Goal: Transaction & Acquisition: Obtain resource

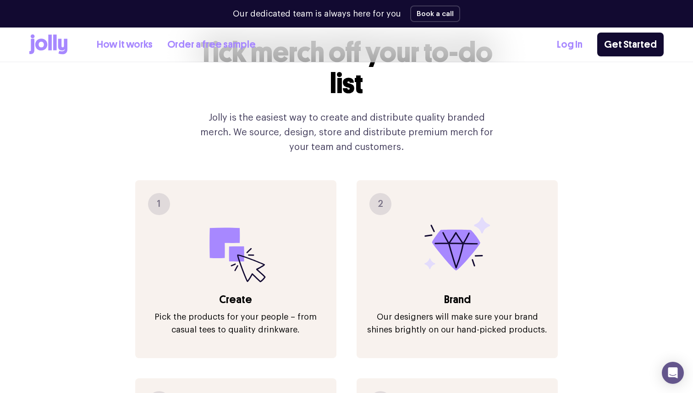
scroll to position [1032, 0]
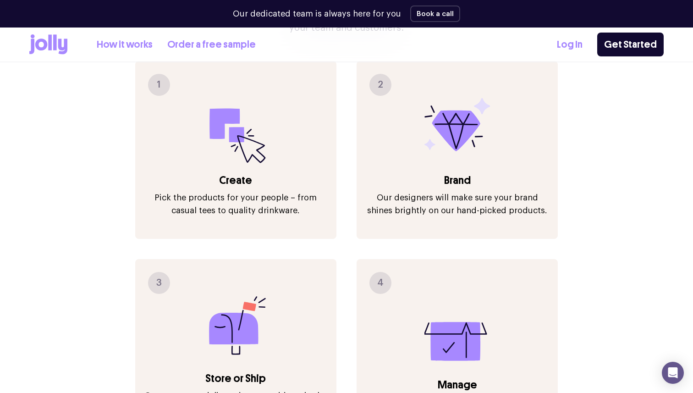
click at [113, 49] on link "How it works" at bounding box center [125, 44] width 56 height 15
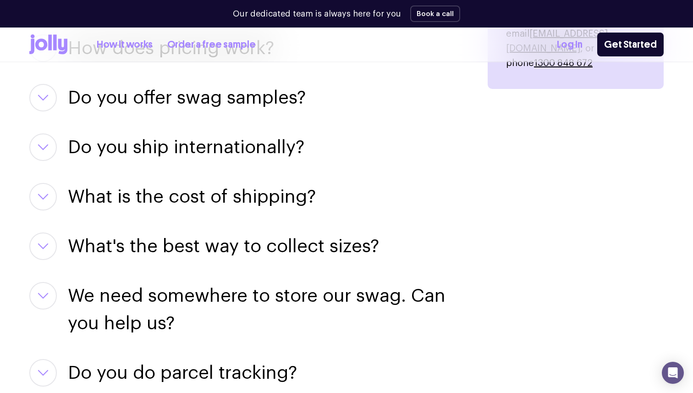
scroll to position [844, 0]
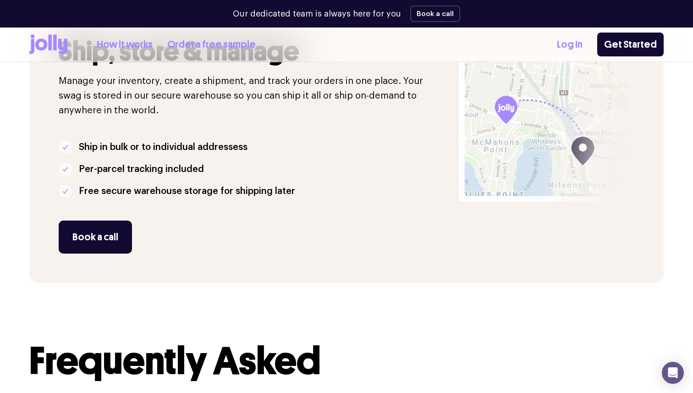
click at [37, 53] on icon at bounding box center [48, 44] width 38 height 20
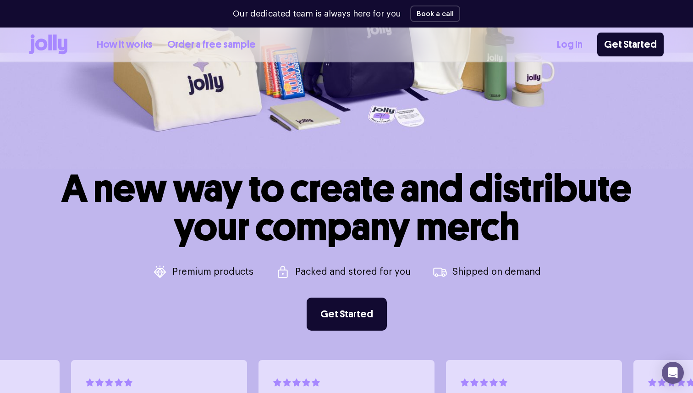
scroll to position [199, 0]
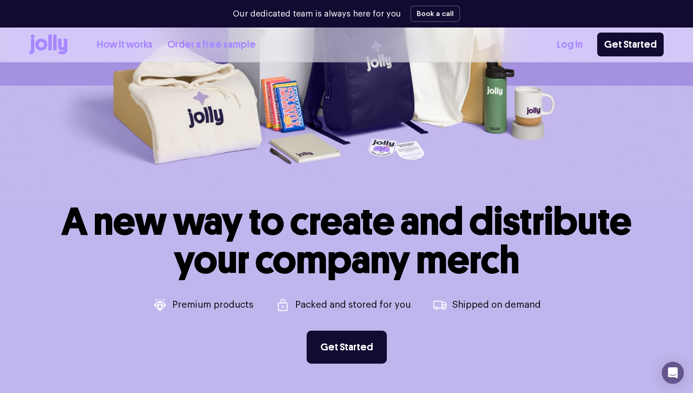
click at [133, 38] on link "How it works" at bounding box center [125, 44] width 56 height 15
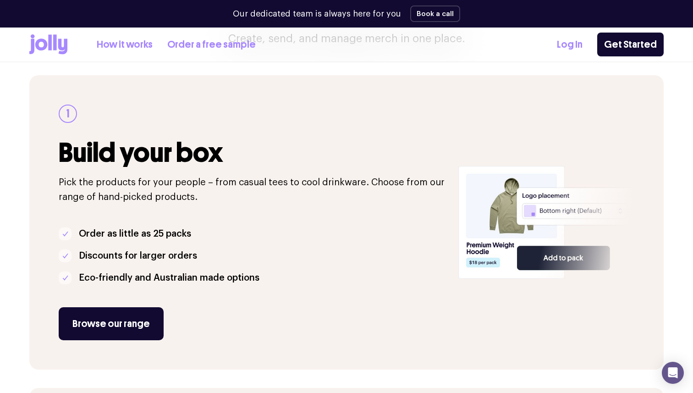
scroll to position [120, 0]
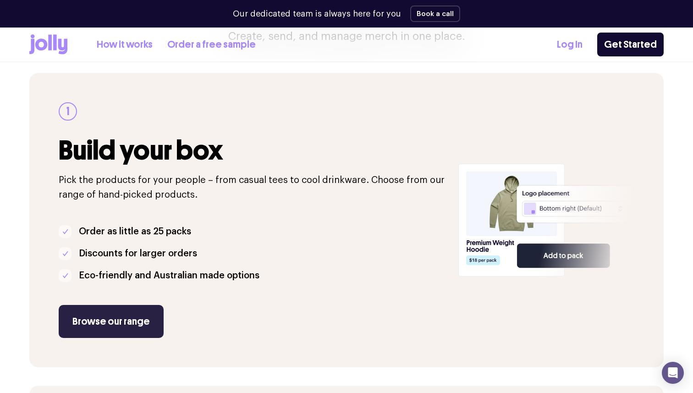
click at [108, 314] on link "Browse our range" at bounding box center [111, 321] width 105 height 33
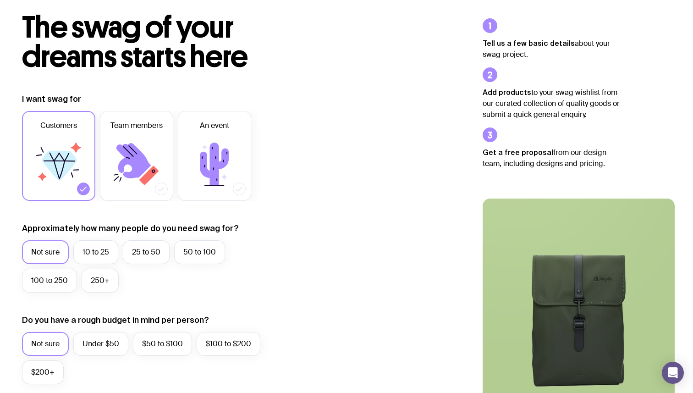
scroll to position [93, 0]
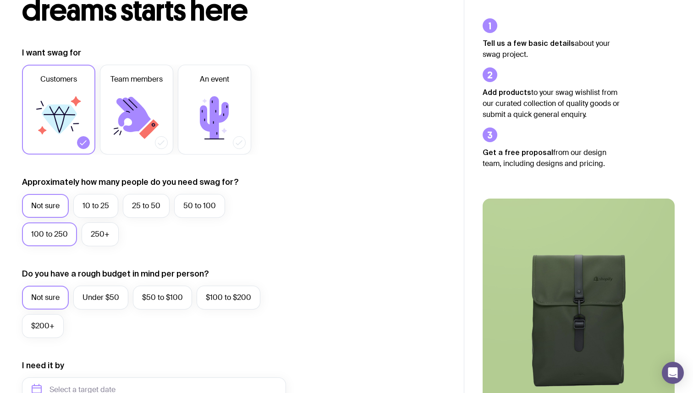
click at [58, 234] on label "100 to 250" at bounding box center [49, 234] width 55 height 24
click at [0, 0] on input "100 to 250" at bounding box center [0, 0] width 0 height 0
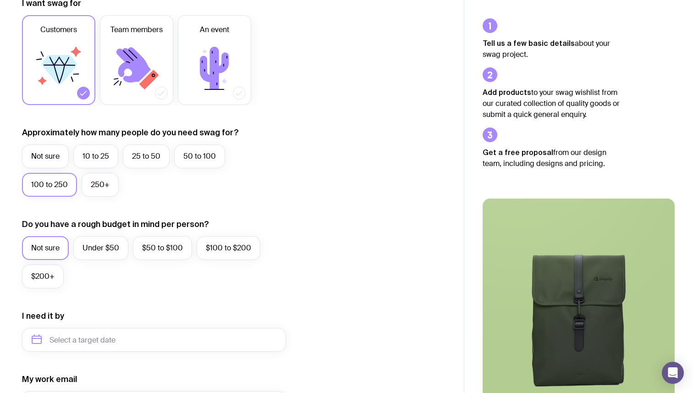
scroll to position [143, 0]
click at [136, 251] on label "$50 to $100" at bounding box center [162, 247] width 59 height 24
click at [0, 0] on input "$50 to $100" at bounding box center [0, 0] width 0 height 0
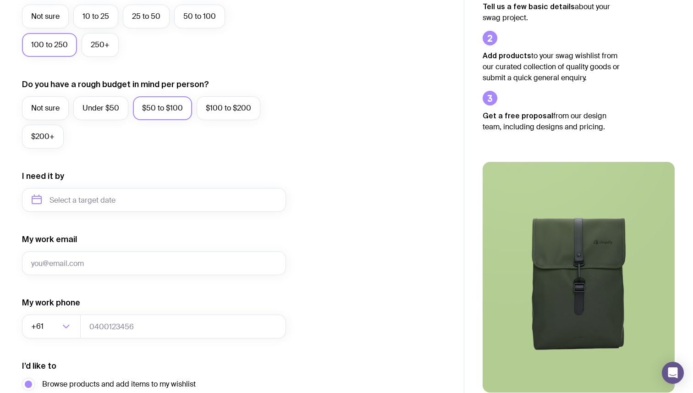
scroll to position [373, 0]
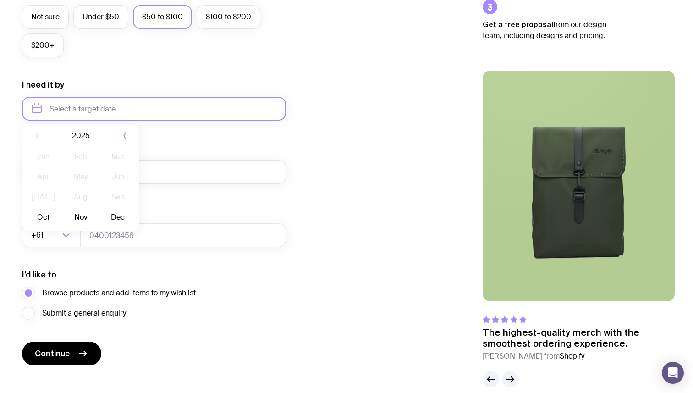
click at [132, 114] on input "text" at bounding box center [154, 109] width 264 height 24
click at [71, 221] on button "Nov" at bounding box center [80, 221] width 33 height 18
type input "November 2025"
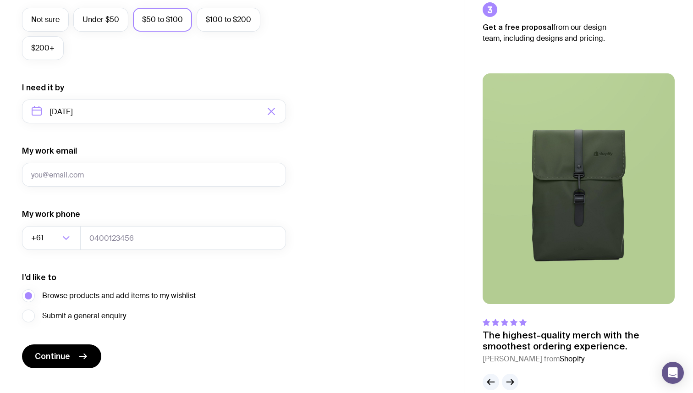
scroll to position [386, 0]
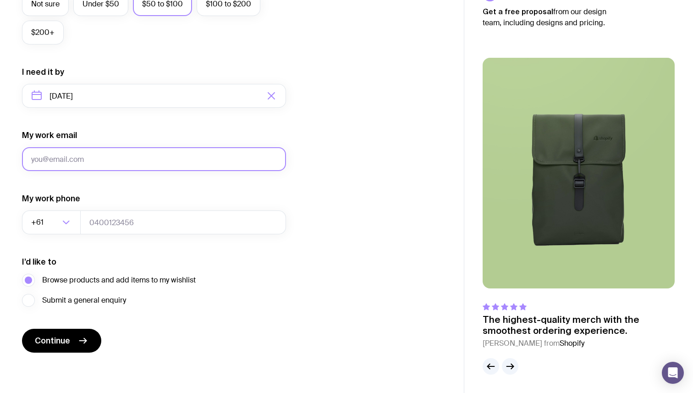
click at [99, 160] on input "My work email" at bounding box center [154, 159] width 264 height 24
type input "akanksha.sinha@picturewealt.com"
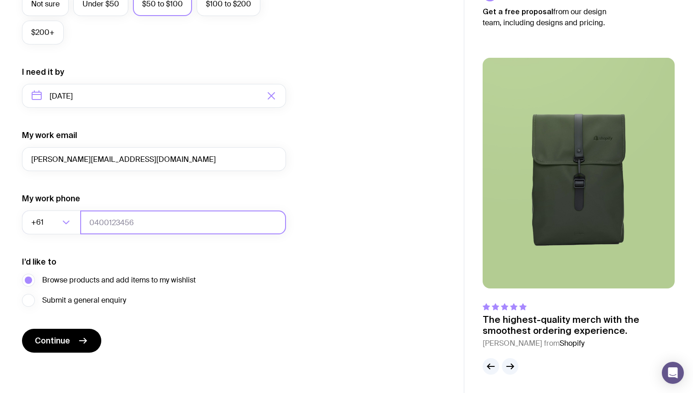
click at [104, 227] on input "tel" at bounding box center [183, 222] width 206 height 24
type input "0449036400"
click at [67, 343] on span "Continue" at bounding box center [52, 340] width 35 height 11
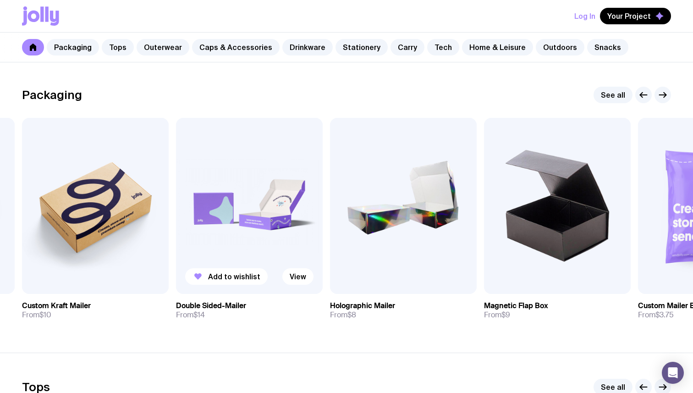
scroll to position [135, 0]
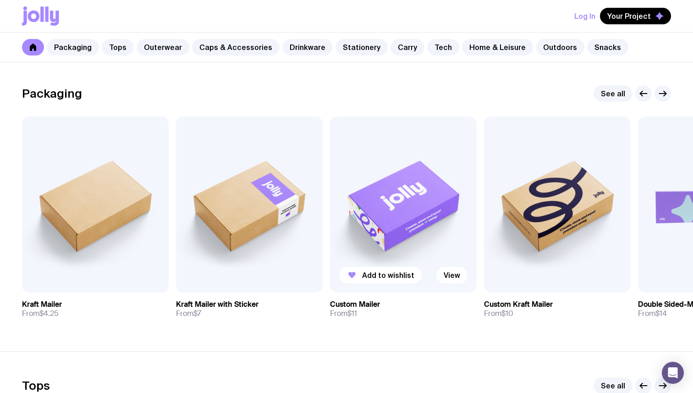
click at [389, 205] on img at bounding box center [403, 204] width 147 height 176
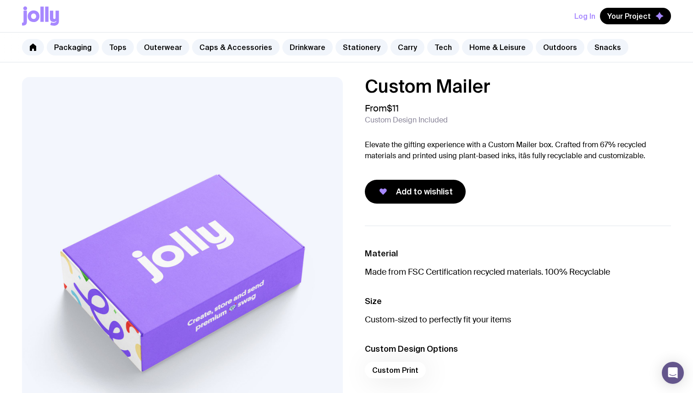
scroll to position [5, 0]
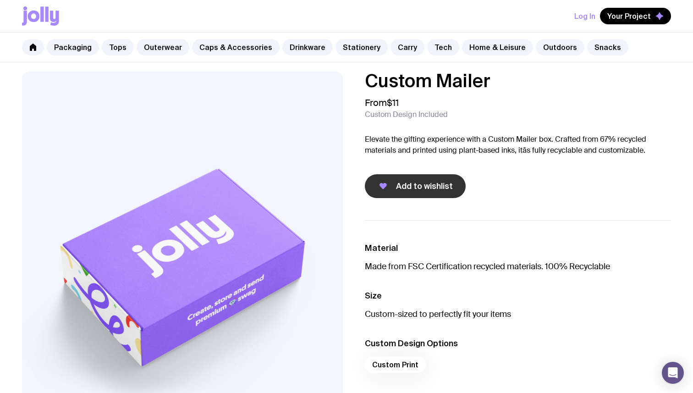
click at [421, 186] on span "Add to wishlist" at bounding box center [424, 186] width 57 height 11
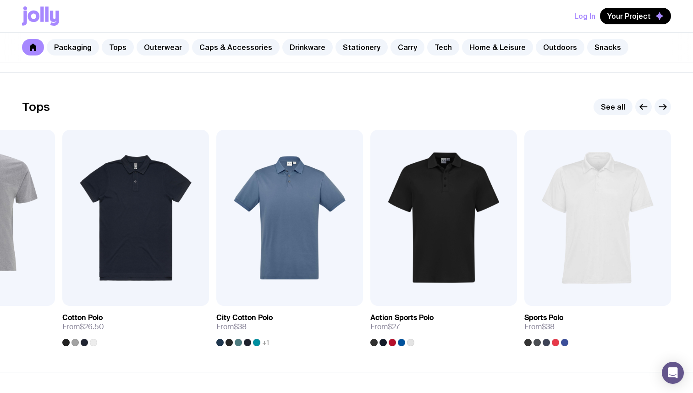
scroll to position [415, 0]
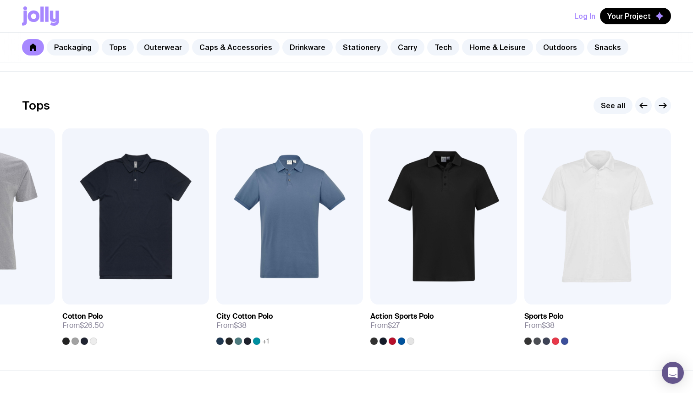
click at [44, 13] on icon at bounding box center [40, 15] width 37 height 19
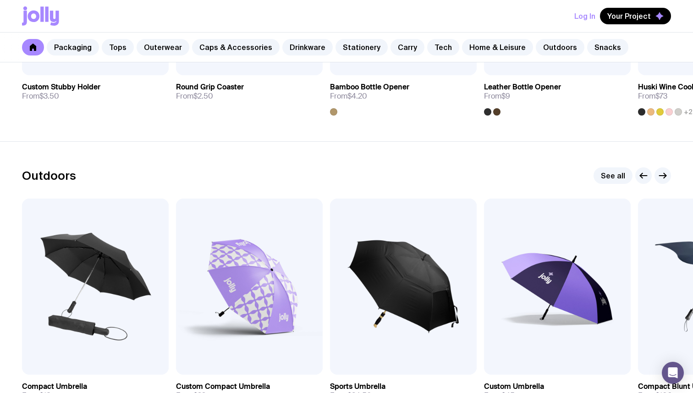
scroll to position [3186, 0]
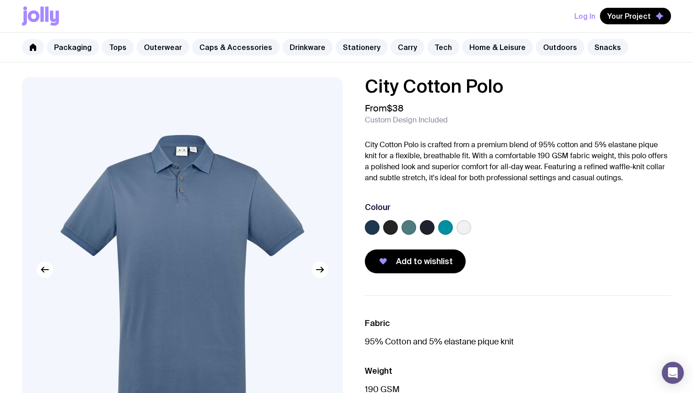
click at [370, 228] on label at bounding box center [372, 227] width 15 height 15
click at [0, 0] on input "radio" at bounding box center [0, 0] width 0 height 0
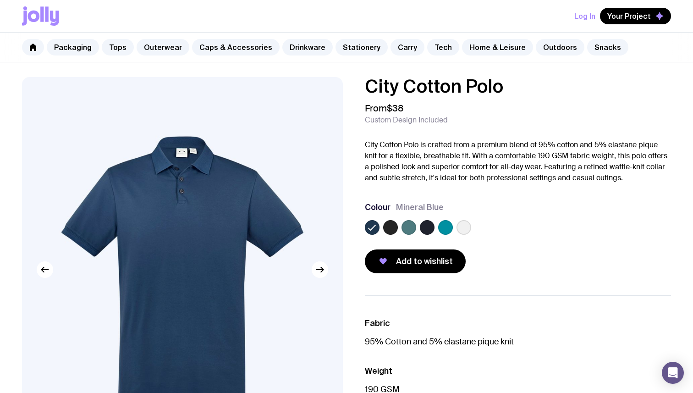
click at [387, 229] on label at bounding box center [390, 227] width 15 height 15
click at [0, 0] on input "radio" at bounding box center [0, 0] width 0 height 0
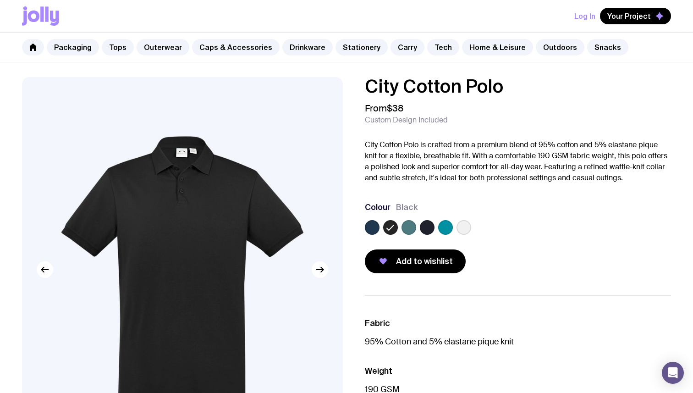
click at [429, 228] on label at bounding box center [427, 227] width 15 height 15
click at [0, 0] on input "radio" at bounding box center [0, 0] width 0 height 0
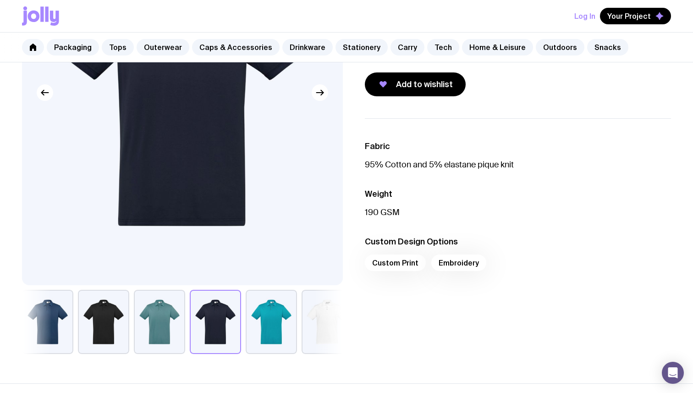
scroll to position [231, 0]
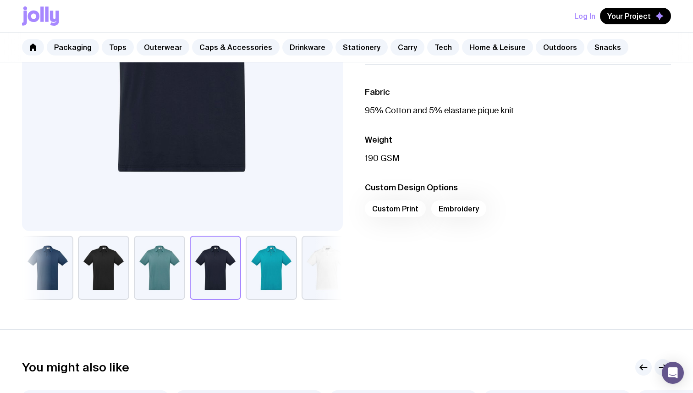
click at [457, 208] on div "Custom Print Embroidery" at bounding box center [518, 211] width 306 height 22
click at [454, 208] on div "Custom Print Embroidery" at bounding box center [518, 211] width 306 height 22
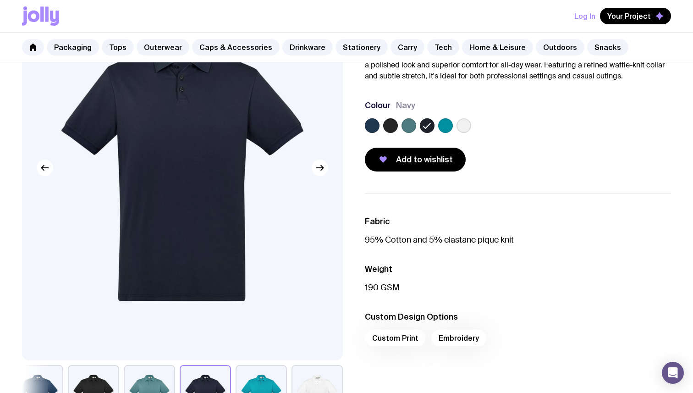
scroll to position [0, 0]
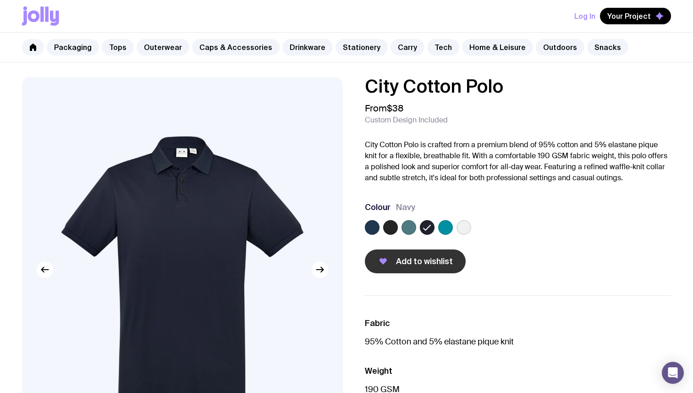
click at [383, 264] on icon "button" at bounding box center [383, 261] width 11 height 11
click at [33, 44] on icon at bounding box center [32, 47] width 7 height 7
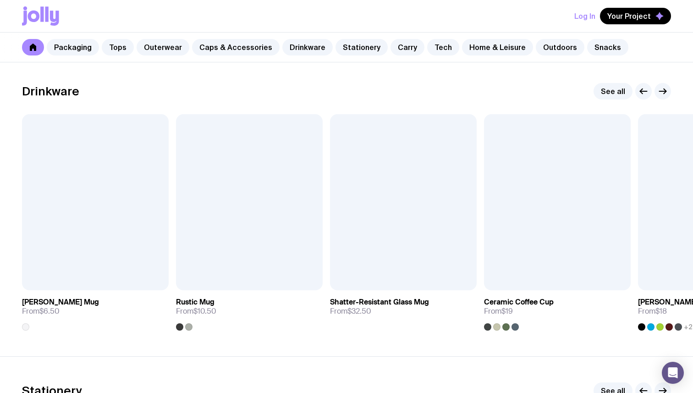
scroll to position [1325, 0]
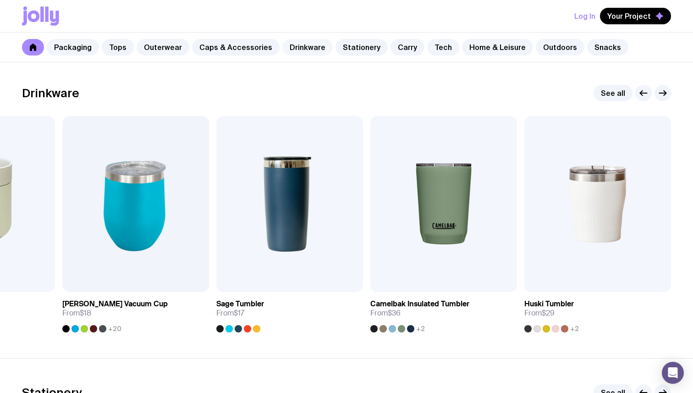
click at [292, 44] on link "Drinkware" at bounding box center [307, 47] width 50 height 16
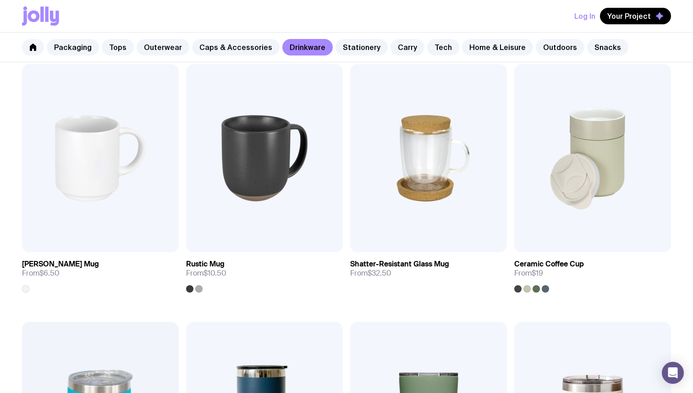
scroll to position [164, 0]
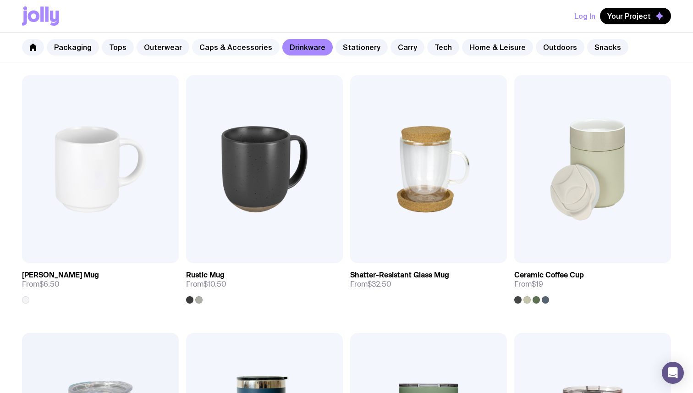
click at [241, 53] on link "Caps & Accessories" at bounding box center [236, 47] width 88 height 16
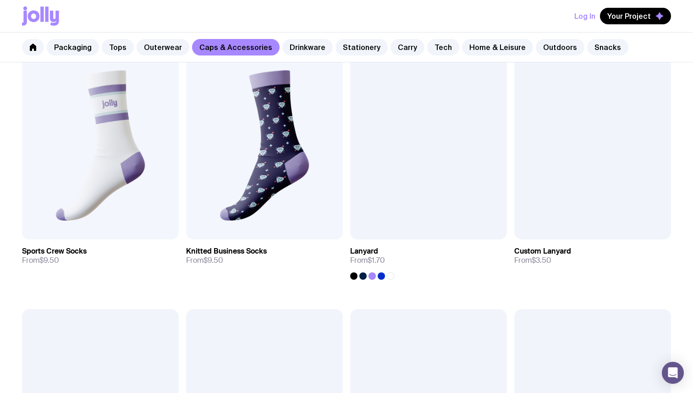
scroll to position [1216, 0]
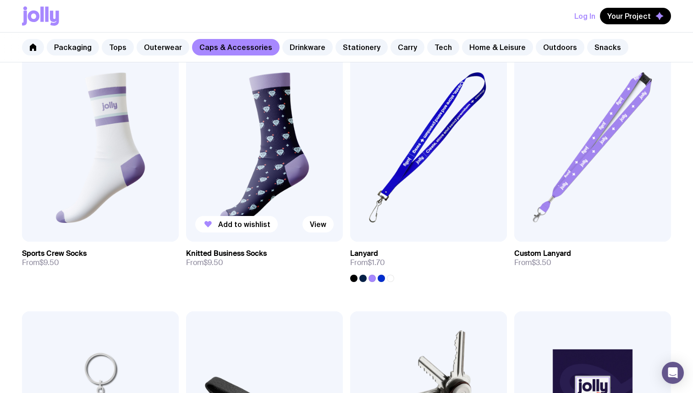
click at [269, 186] on img at bounding box center [264, 148] width 157 height 188
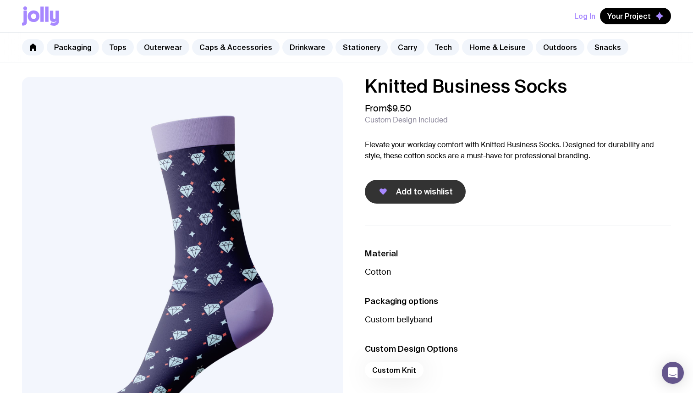
click at [376, 190] on button "Add to wishlist" at bounding box center [415, 192] width 101 height 24
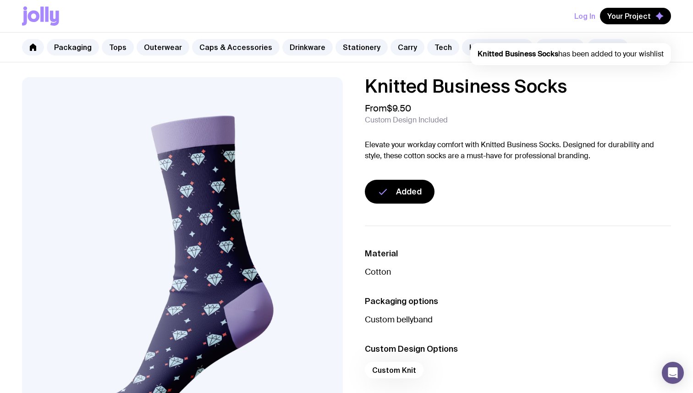
click at [547, 15] on div "Log In Your Project Knitted Business Socks has been added to your wishlist" at bounding box center [346, 16] width 649 height 32
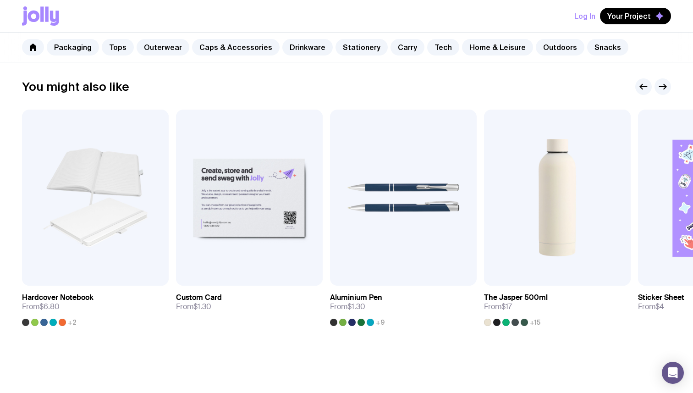
scroll to position [458, 0]
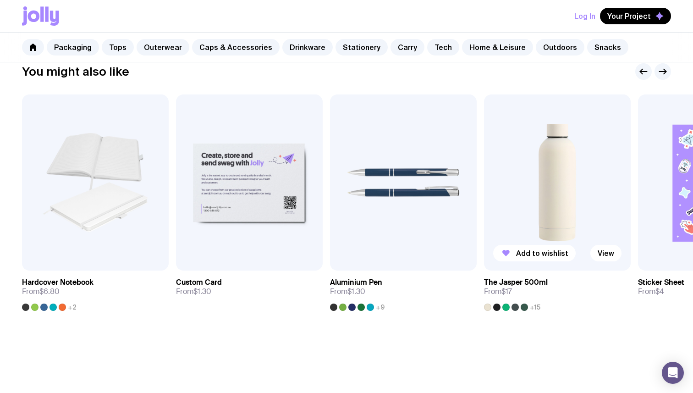
click at [533, 205] on img at bounding box center [557, 182] width 147 height 176
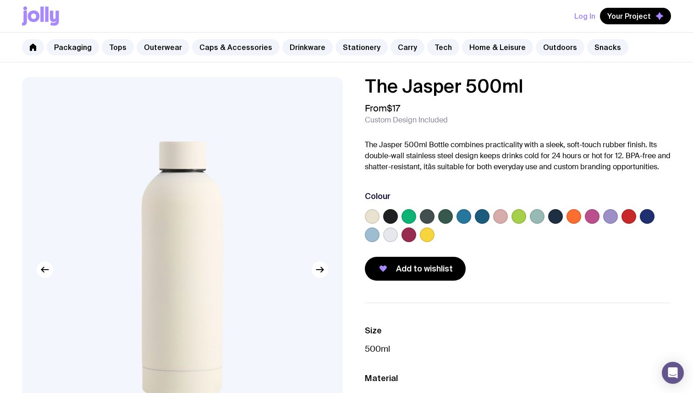
scroll to position [11, 0]
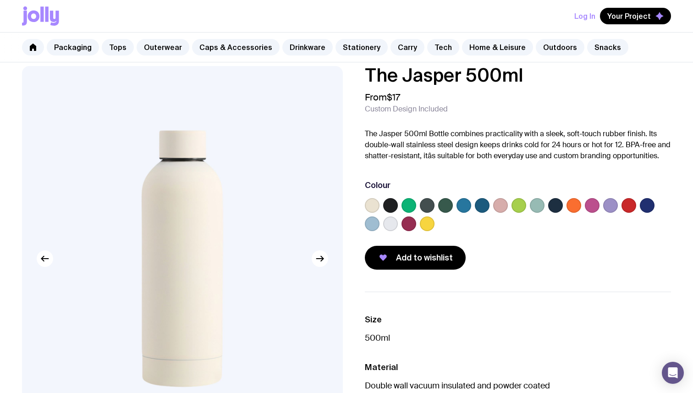
click at [609, 204] on label at bounding box center [610, 205] width 15 height 15
click at [0, 0] on input "radio" at bounding box center [0, 0] width 0 height 0
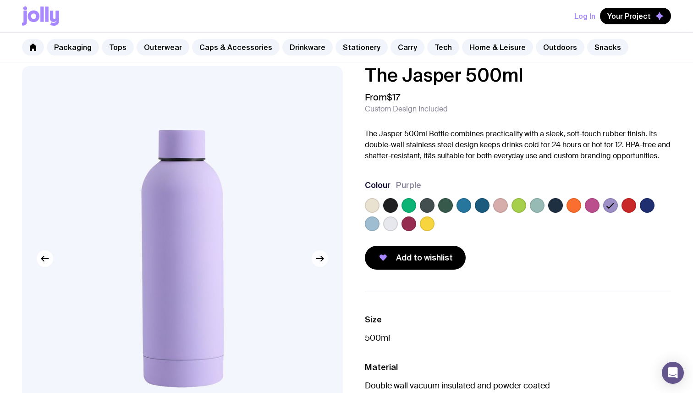
click at [321, 264] on button "button" at bounding box center [320, 258] width 16 height 16
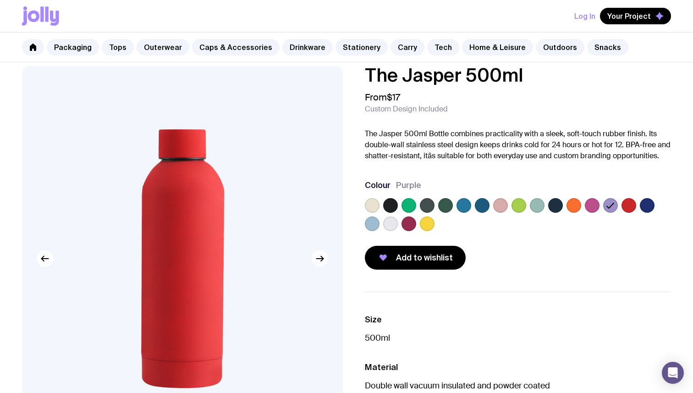
click at [321, 264] on button "button" at bounding box center [320, 258] width 16 height 16
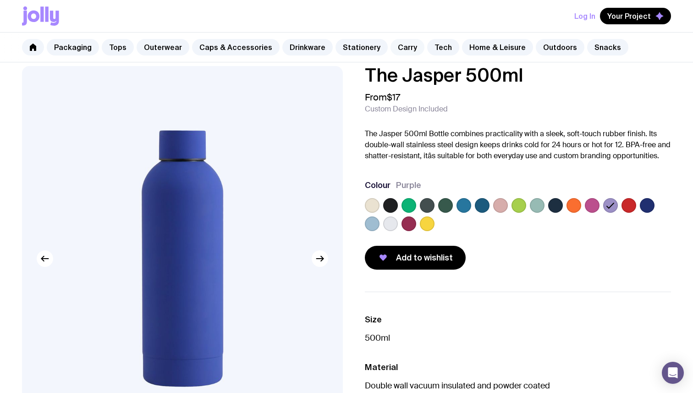
click at [399, 46] on link "Carry" at bounding box center [407, 47] width 34 height 16
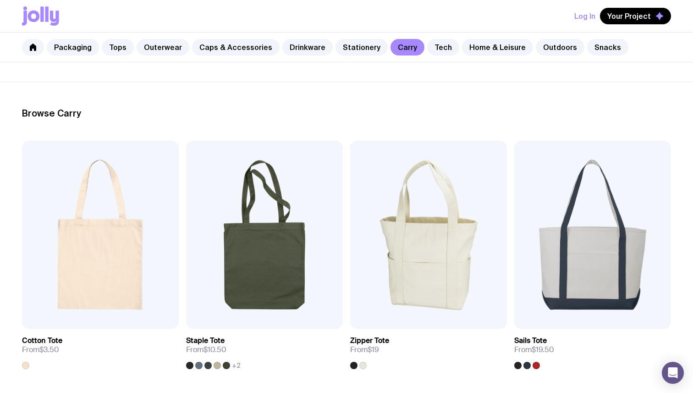
scroll to position [76, 0]
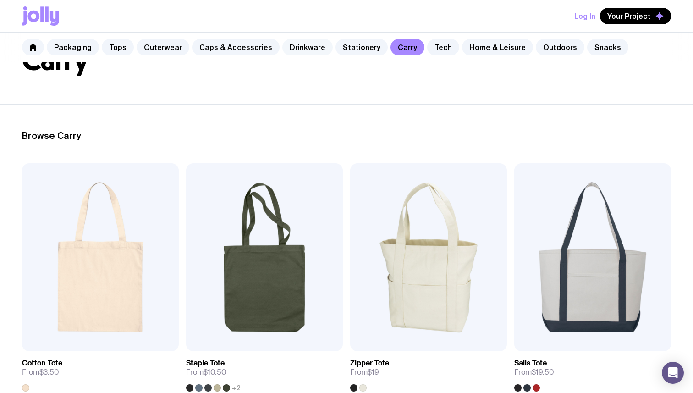
click at [307, 47] on link "Drinkware" at bounding box center [307, 47] width 50 height 16
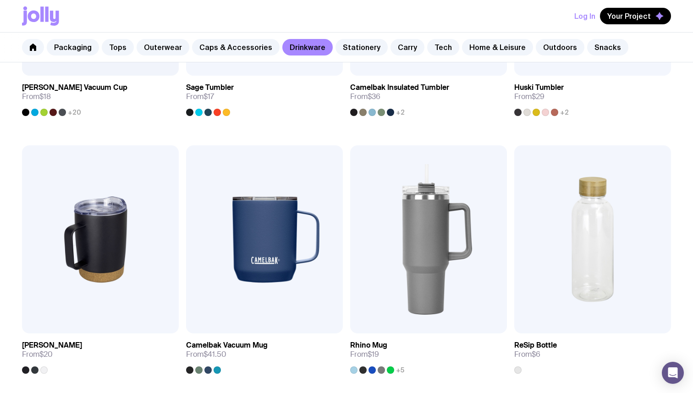
scroll to position [621, 0]
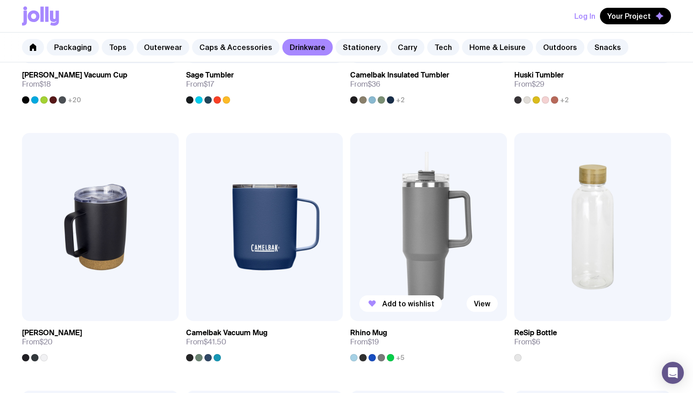
click at [382, 209] on img at bounding box center [428, 227] width 157 height 188
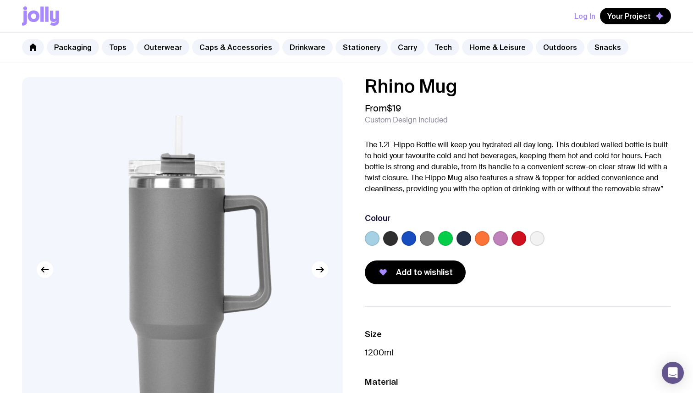
scroll to position [25, 0]
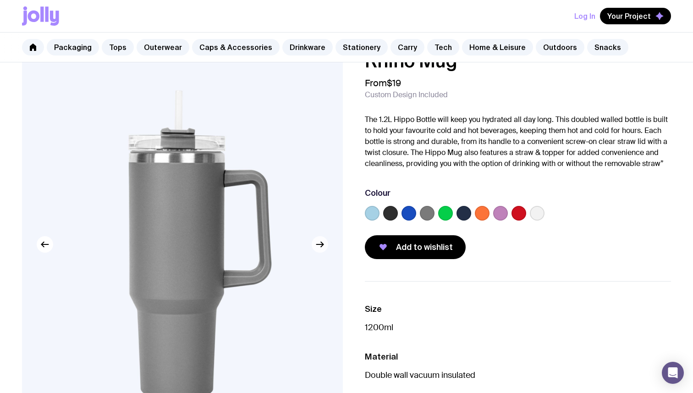
click at [322, 248] on icon "button" at bounding box center [319, 244] width 11 height 11
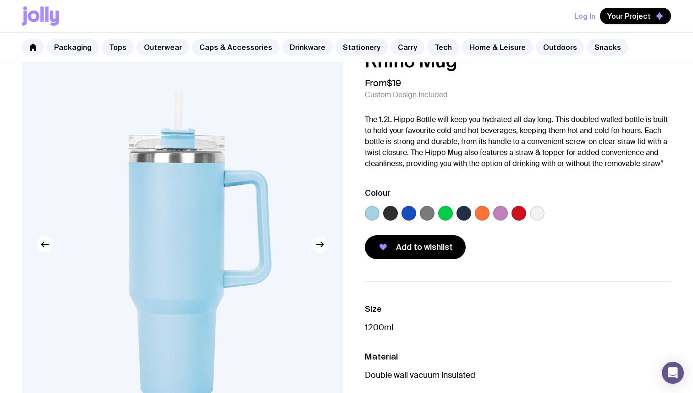
click at [322, 248] on icon "button" at bounding box center [319, 244] width 11 height 11
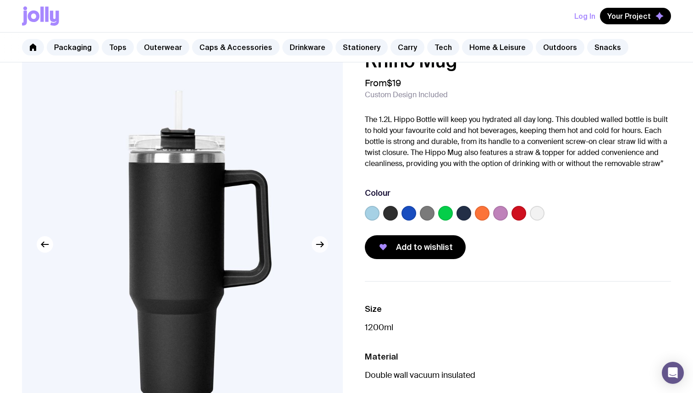
click at [322, 249] on icon "button" at bounding box center [319, 244] width 11 height 11
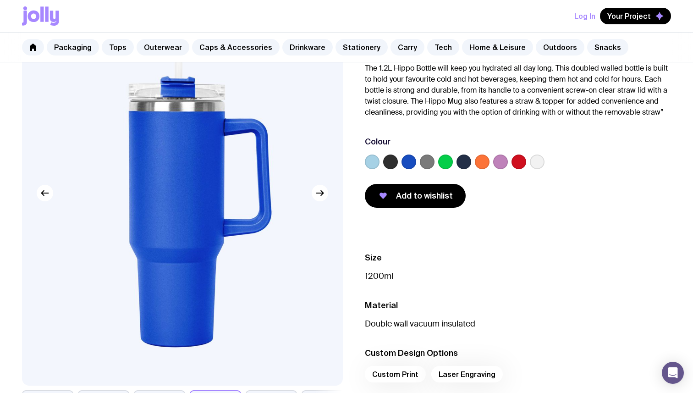
scroll to position [46, 0]
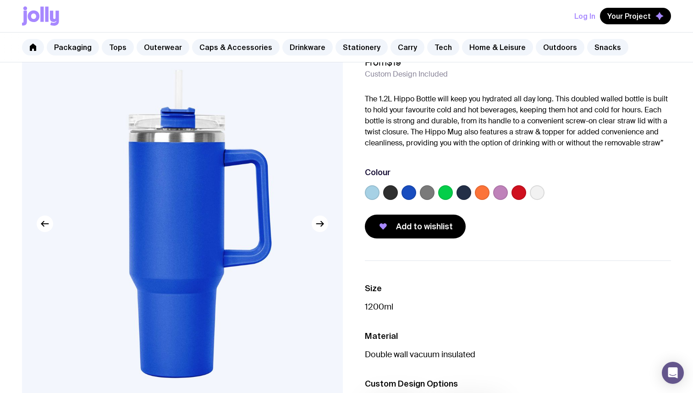
click at [500, 193] on label at bounding box center [500, 192] width 15 height 15
click at [0, 0] on input "radio" at bounding box center [0, 0] width 0 height 0
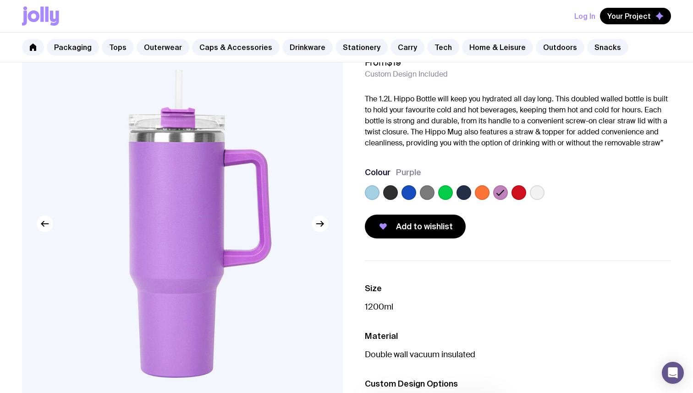
click at [406, 194] on label at bounding box center [408, 192] width 15 height 15
click at [0, 0] on input "radio" at bounding box center [0, 0] width 0 height 0
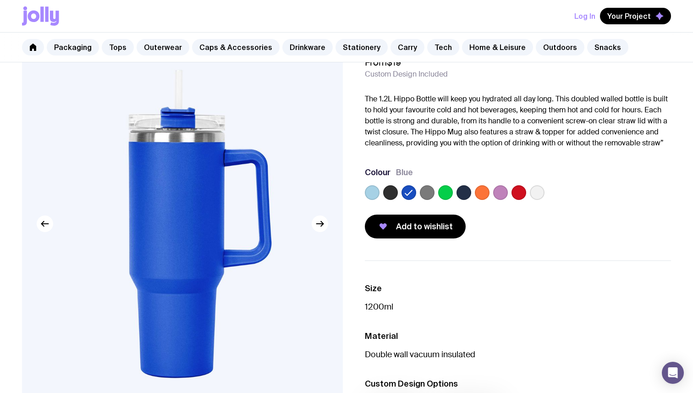
click at [374, 194] on label at bounding box center [372, 192] width 15 height 15
click at [0, 0] on input "radio" at bounding box center [0, 0] width 0 height 0
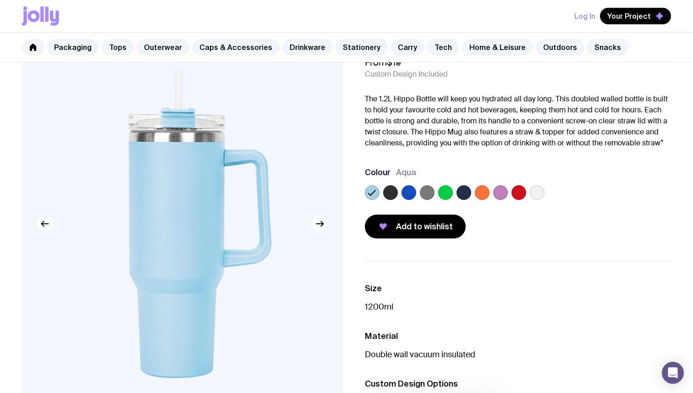
click at [389, 195] on label at bounding box center [390, 192] width 15 height 15
click at [0, 0] on input "radio" at bounding box center [0, 0] width 0 height 0
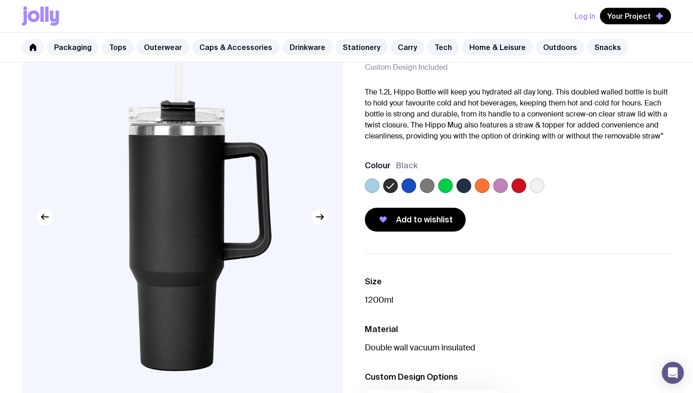
scroll to position [0, 0]
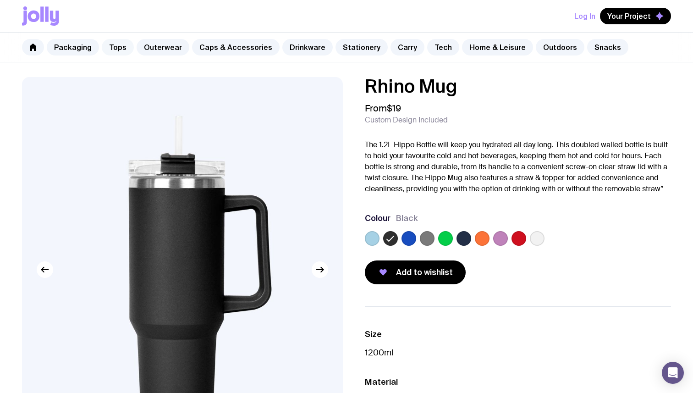
click at [118, 49] on link "Tops" at bounding box center [118, 47] width 32 height 16
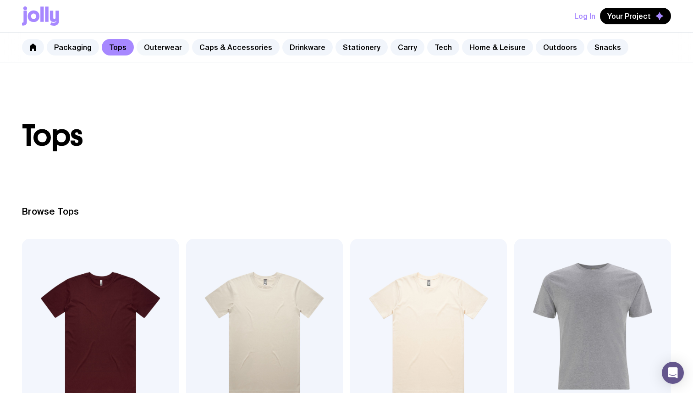
click at [152, 52] on link "Outerwear" at bounding box center [163, 47] width 53 height 16
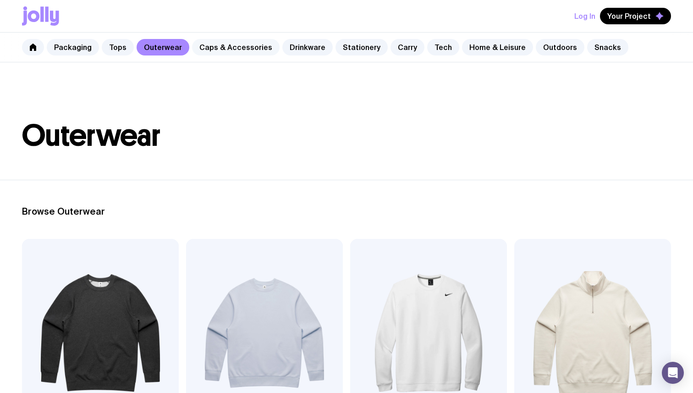
click at [206, 48] on link "Caps & Accessories" at bounding box center [236, 47] width 88 height 16
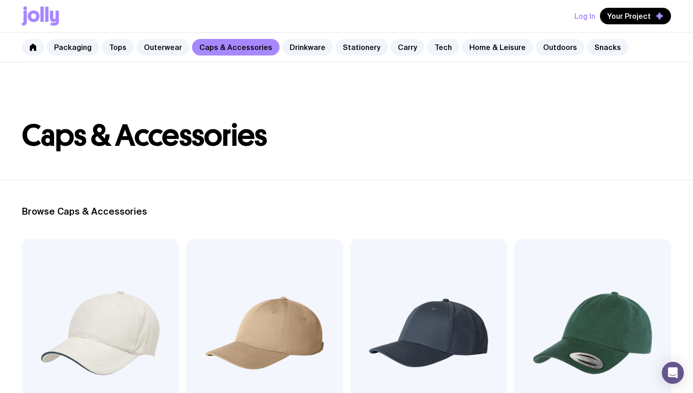
click at [266, 49] on link "Caps & Accessories" at bounding box center [236, 47] width 88 height 16
click at [299, 45] on link "Drinkware" at bounding box center [307, 47] width 50 height 16
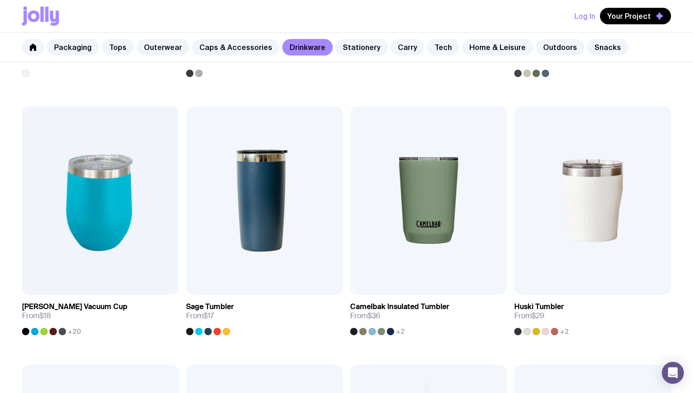
scroll to position [395, 0]
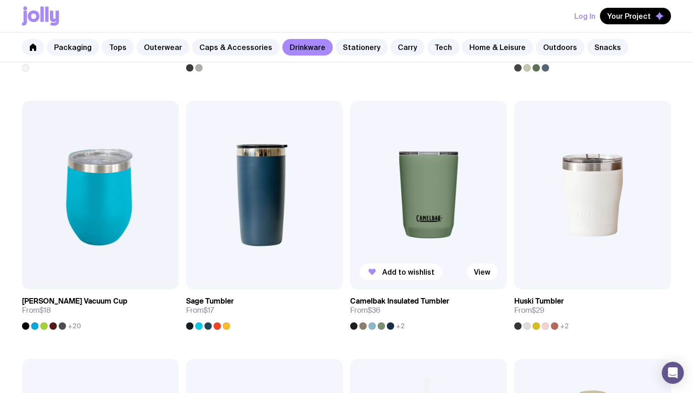
click at [455, 176] on img at bounding box center [428, 195] width 157 height 188
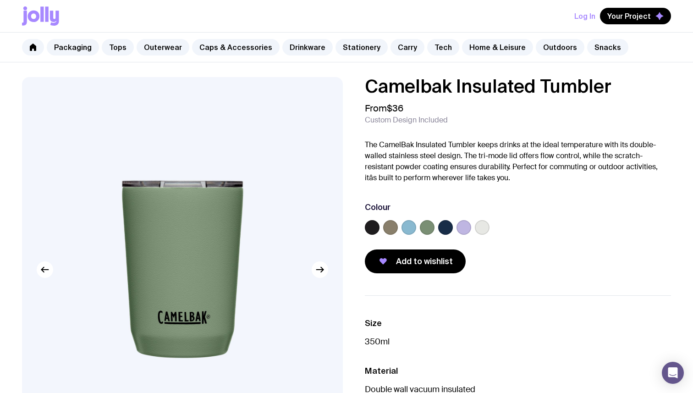
click at [463, 229] on label at bounding box center [463, 227] width 15 height 15
click at [0, 0] on input "radio" at bounding box center [0, 0] width 0 height 0
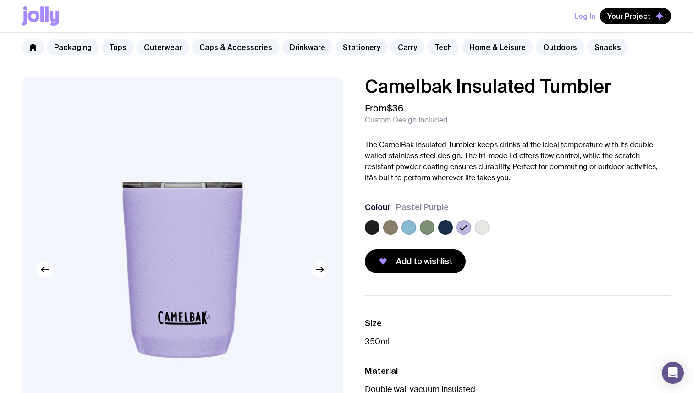
click at [321, 274] on icon "button" at bounding box center [319, 269] width 11 height 11
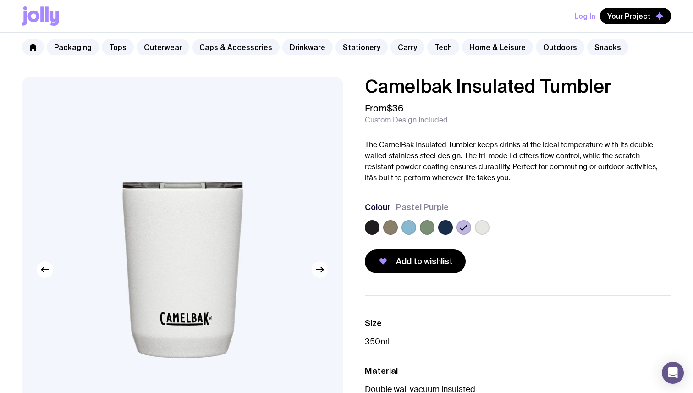
click at [321, 274] on icon "button" at bounding box center [319, 269] width 11 height 11
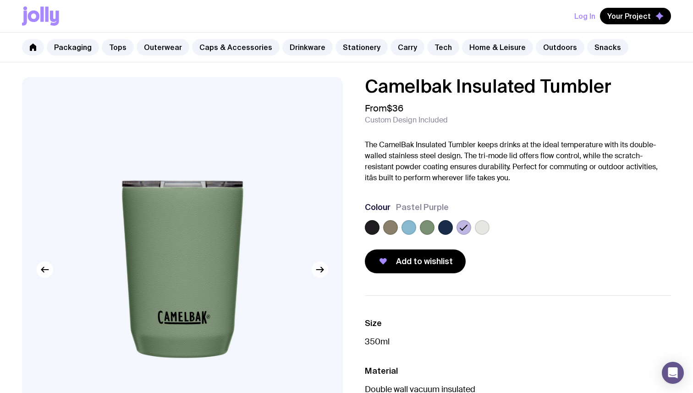
click at [321, 274] on icon "button" at bounding box center [319, 269] width 11 height 11
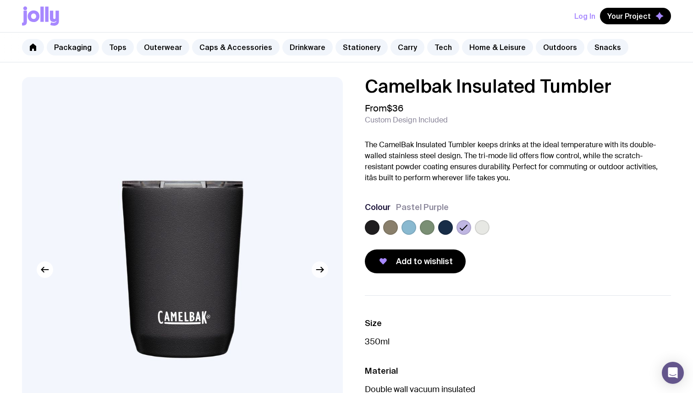
click at [321, 274] on icon "button" at bounding box center [319, 269] width 11 height 11
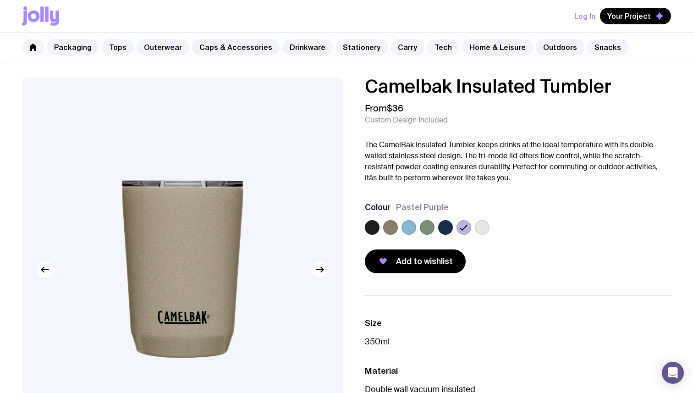
click at [321, 274] on icon "button" at bounding box center [319, 269] width 11 height 11
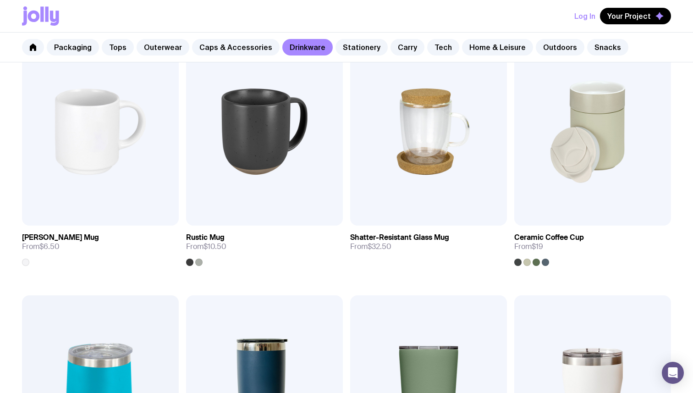
scroll to position [186, 0]
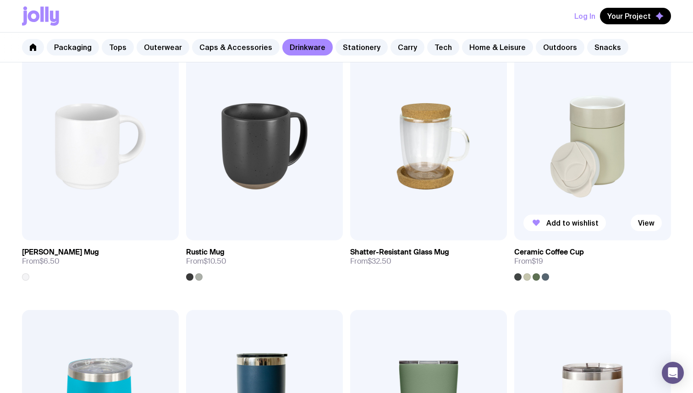
click at [545, 108] on img at bounding box center [592, 146] width 157 height 188
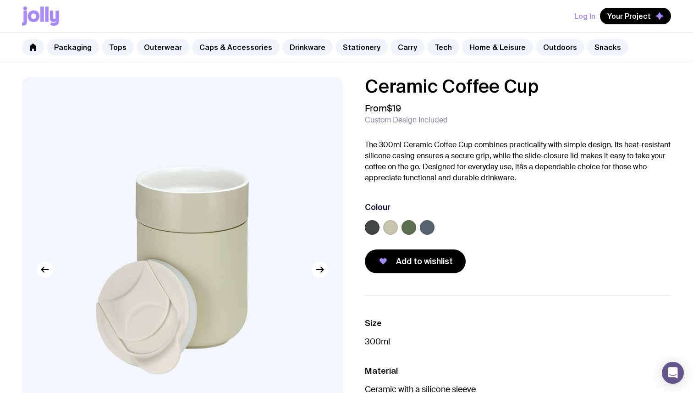
click at [393, 230] on label at bounding box center [390, 227] width 15 height 15
click at [0, 0] on input "radio" at bounding box center [0, 0] width 0 height 0
click at [409, 228] on label at bounding box center [408, 227] width 15 height 15
click at [0, 0] on input "radio" at bounding box center [0, 0] width 0 height 0
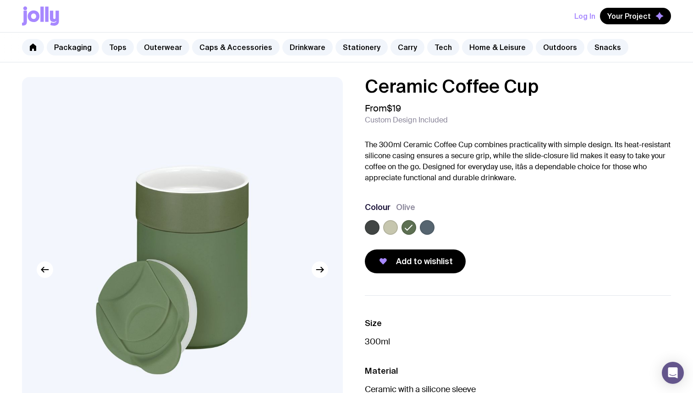
click at [425, 228] on label at bounding box center [427, 227] width 15 height 15
click at [0, 0] on input "radio" at bounding box center [0, 0] width 0 height 0
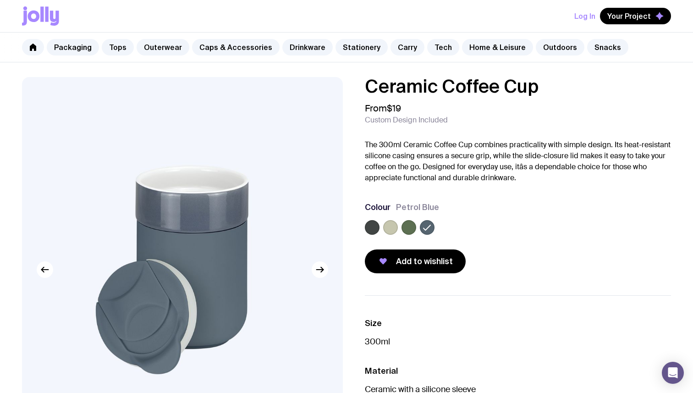
click at [374, 225] on label at bounding box center [372, 227] width 15 height 15
click at [0, 0] on input "radio" at bounding box center [0, 0] width 0 height 0
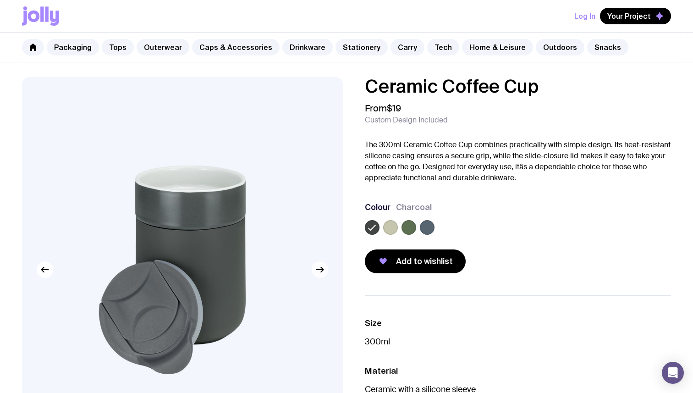
click at [318, 274] on icon "button" at bounding box center [319, 269] width 11 height 11
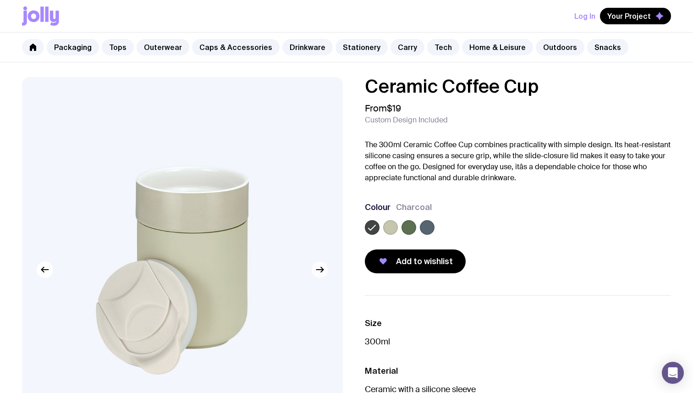
click at [318, 274] on icon "button" at bounding box center [319, 269] width 11 height 11
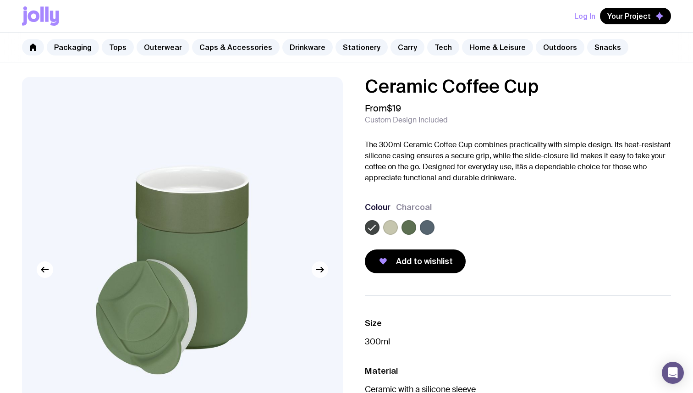
click at [318, 274] on icon "button" at bounding box center [319, 269] width 11 height 11
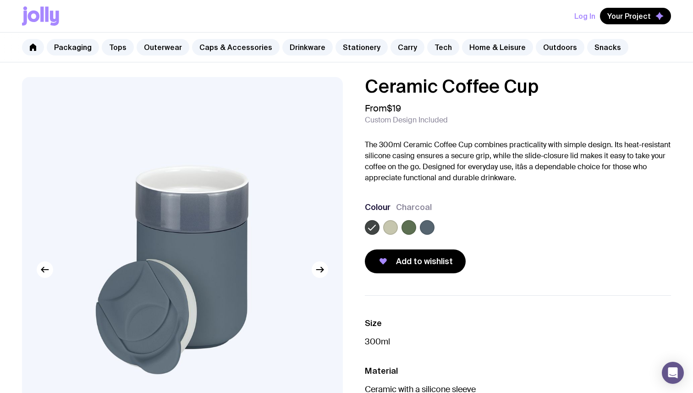
click at [38, 22] on icon at bounding box center [40, 15] width 37 height 19
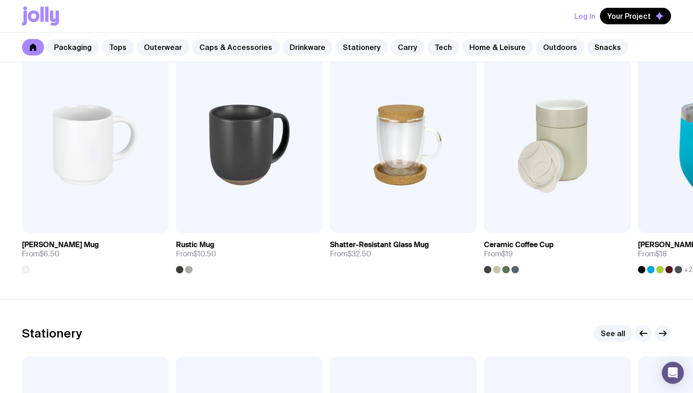
scroll to position [857, 0]
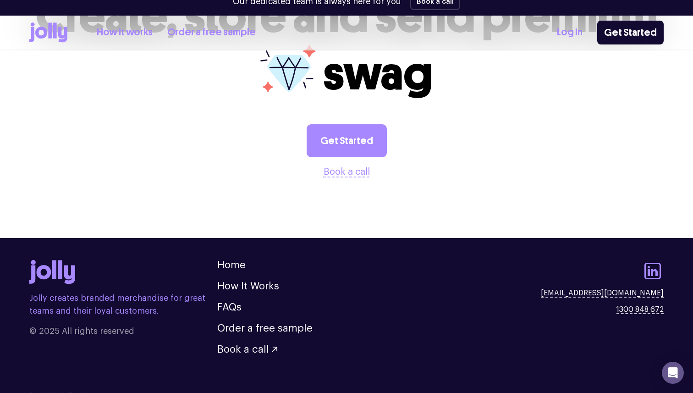
scroll to position [2509, 0]
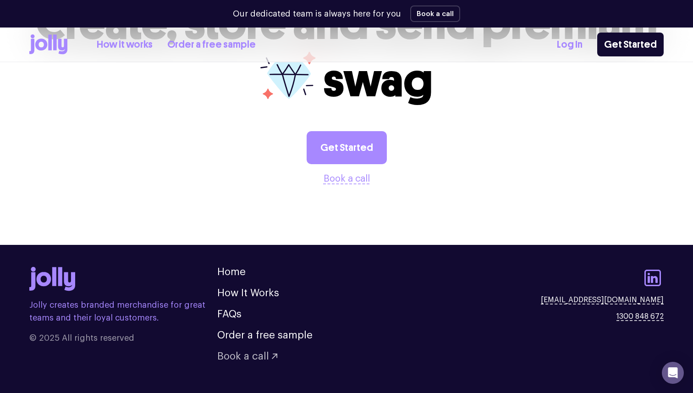
click at [226, 351] on span "Book a call" at bounding box center [243, 356] width 52 height 10
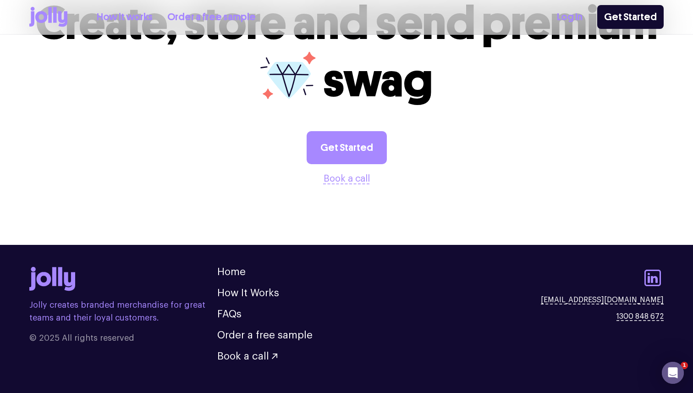
click at [176, 16] on link "Order a free sample" at bounding box center [211, 17] width 88 height 15
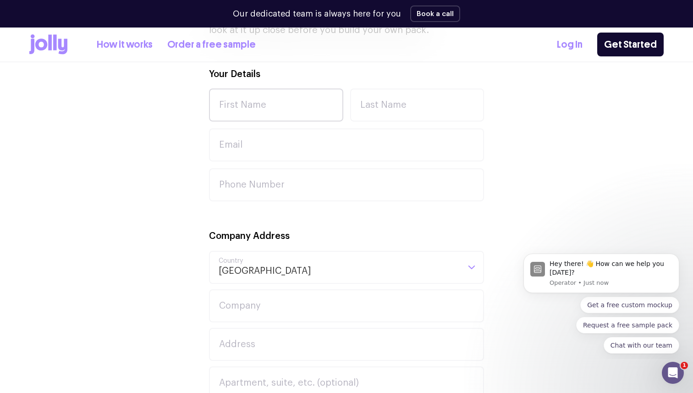
scroll to position [168, 0]
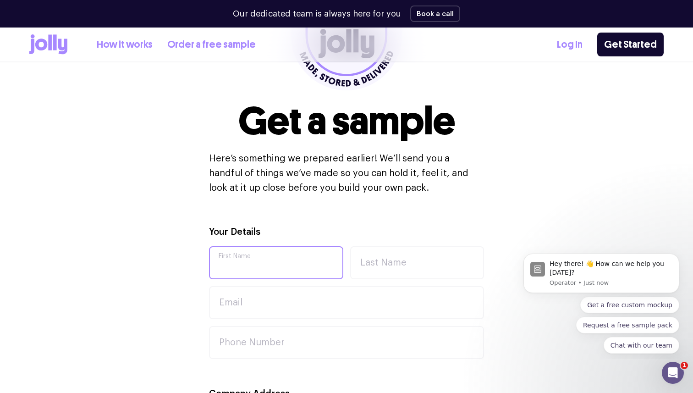
click at [223, 262] on input "First Name" at bounding box center [276, 262] width 134 height 33
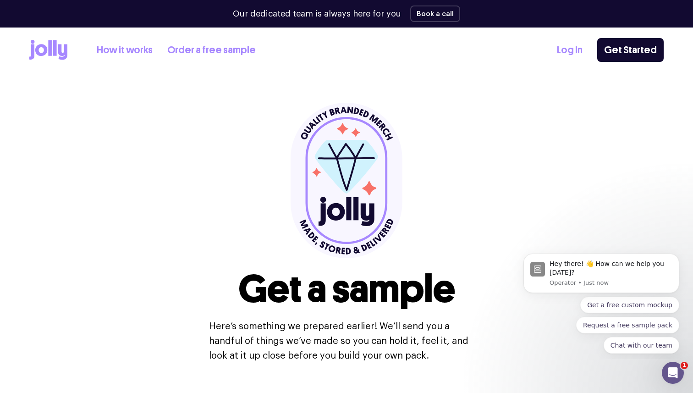
scroll to position [0, 0]
type input "Akanksha"
click at [41, 49] on icon at bounding box center [48, 50] width 38 height 20
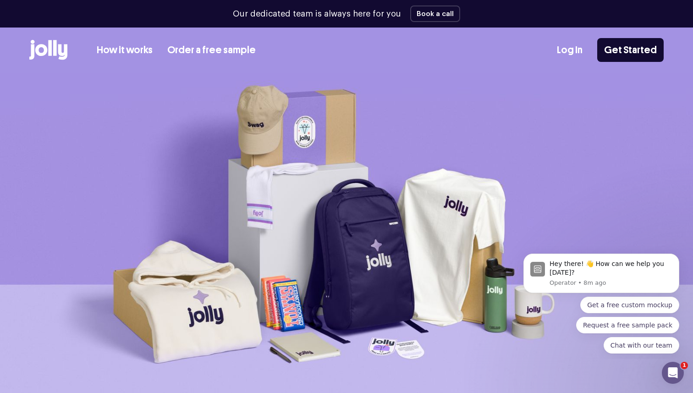
click at [240, 46] on link "Order a free sample" at bounding box center [211, 50] width 88 height 15
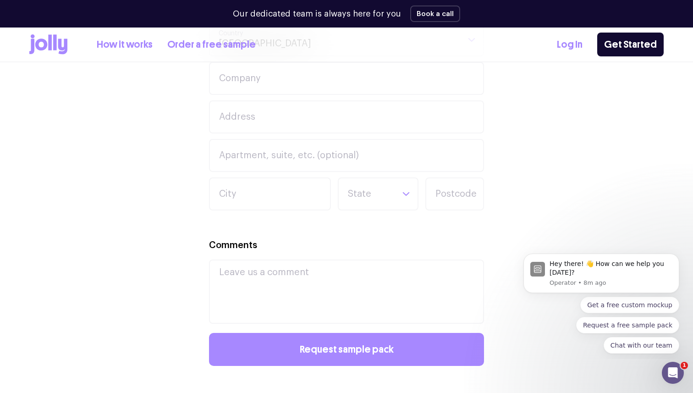
scroll to position [480, 0]
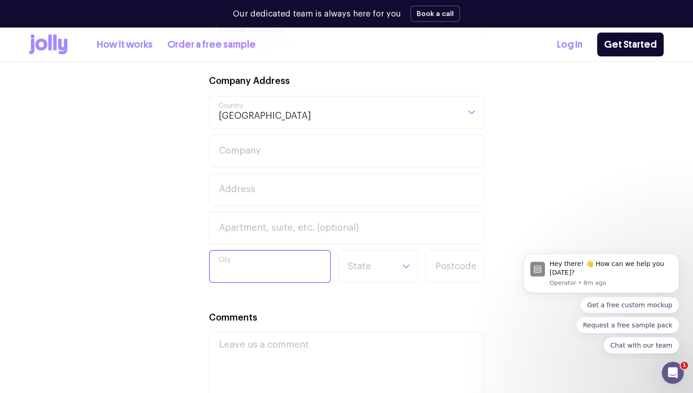
click at [301, 258] on body "Our dedicated team is always here for you Book a call Our dedicated team is alw…" at bounding box center [346, 240] width 693 height 1441
click at [84, 216] on div "Your Details First Name Last Name Email Phone Number Company Address Australia …" at bounding box center [346, 212] width 634 height 601
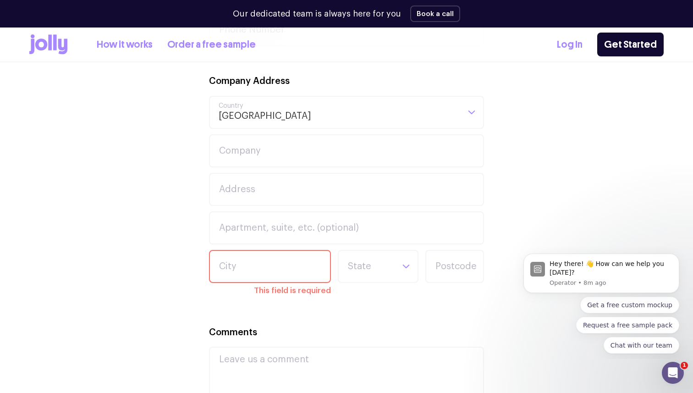
click at [54, 44] on icon at bounding box center [55, 42] width 4 height 16
